Goal: Task Accomplishment & Management: Manage account settings

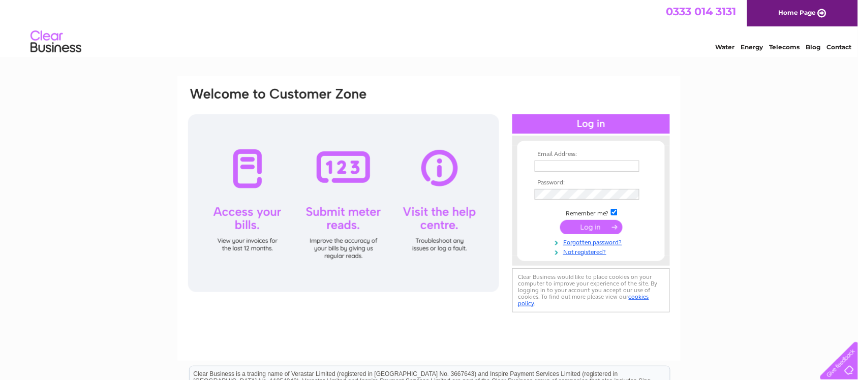
type input "paulmclar@aol.com"
click at [606, 227] on input "submit" at bounding box center [591, 227] width 63 height 14
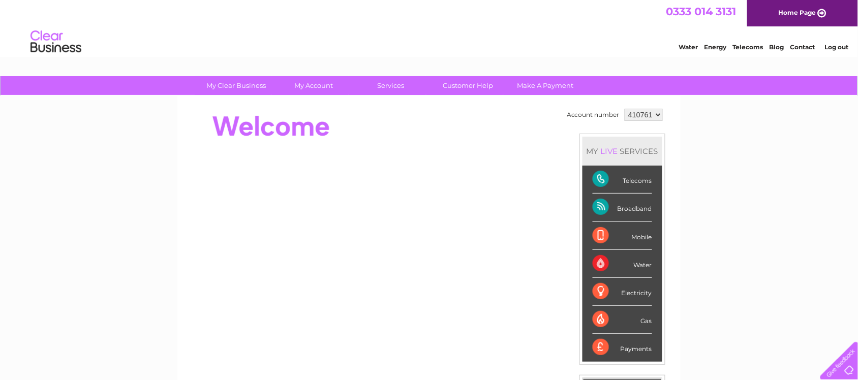
click at [659, 114] on select "410761" at bounding box center [644, 115] width 38 height 12
click at [697, 126] on div "My Clear Business Login Details My Details My Preferences Link Account My Accou…" at bounding box center [429, 362] width 858 height 572
